Goal: Task Accomplishment & Management: Use online tool/utility

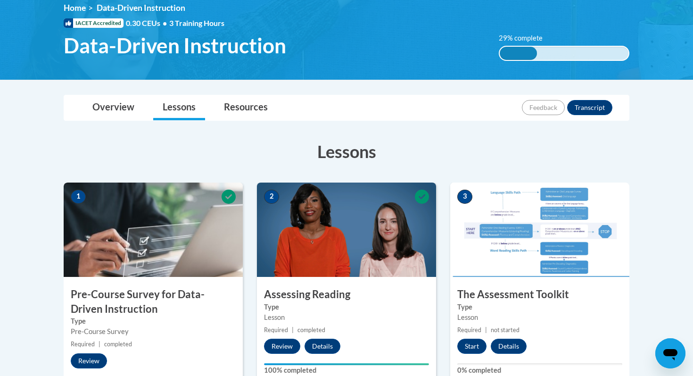
scroll to position [160, 0]
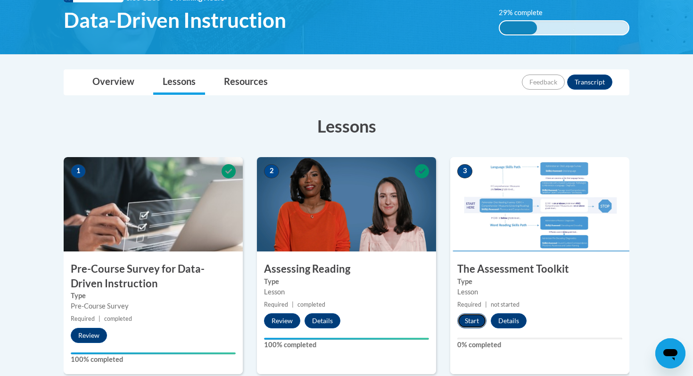
click at [474, 317] on button "Start" at bounding box center [471, 320] width 29 height 15
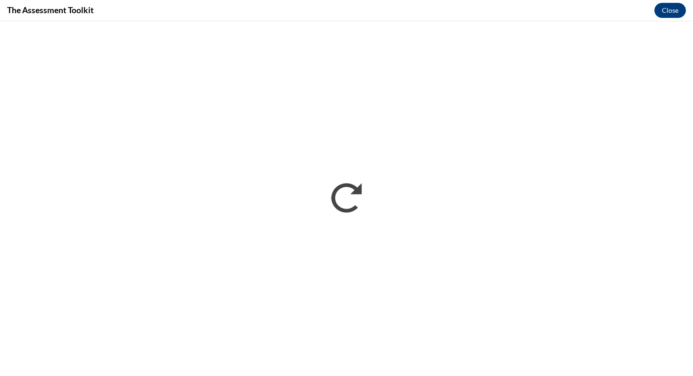
scroll to position [0, 0]
